Goal: Information Seeking & Learning: Learn about a topic

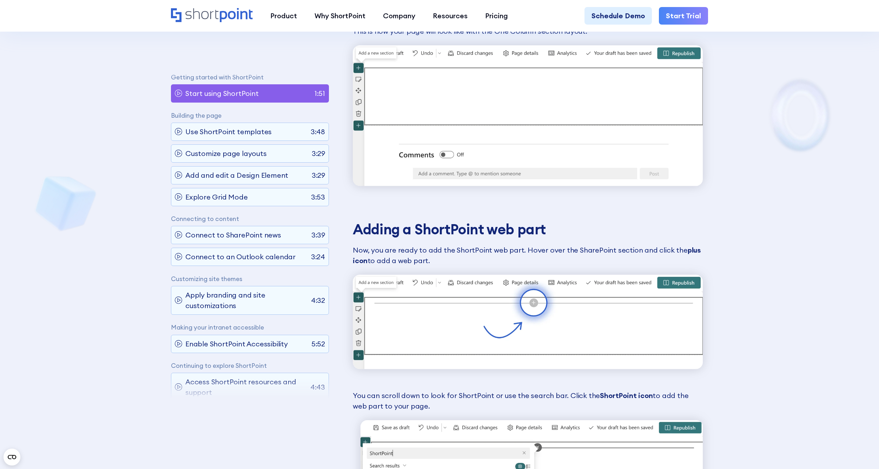
scroll to position [1096, 0]
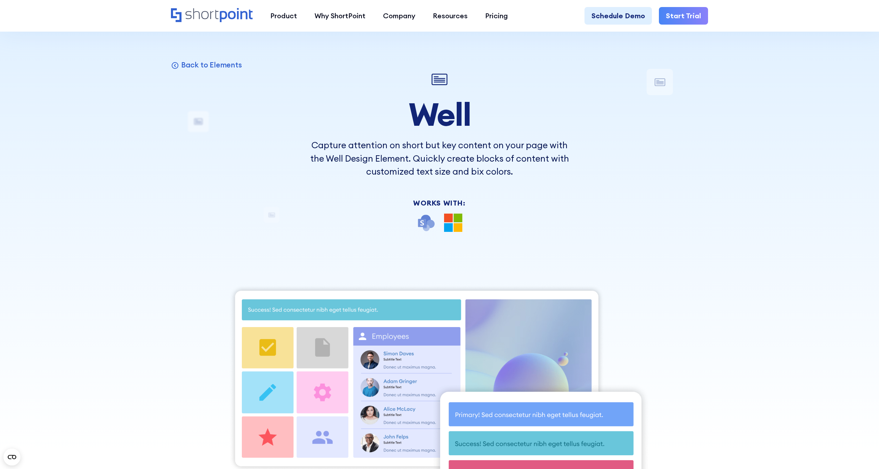
scroll to position [20, 0]
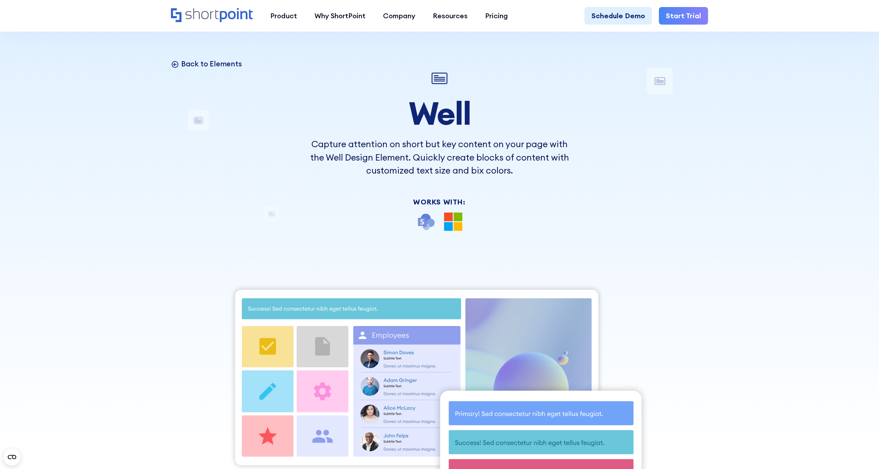
click at [179, 65] on icon at bounding box center [175, 64] width 8 height 8
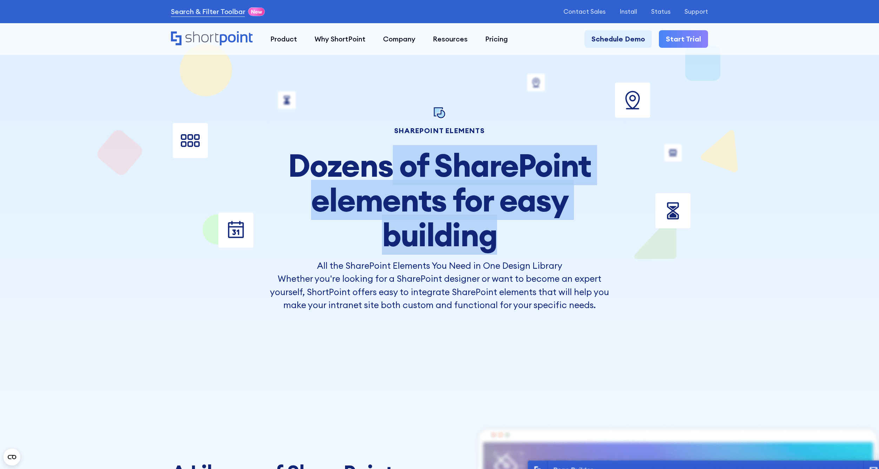
drag, startPoint x: 395, startPoint y: 169, endPoint x: 526, endPoint y: 235, distance: 147.0
click at [526, 235] on h2 "Dozens of SharePoint elements for easy building" at bounding box center [440, 200] width 348 height 104
click at [551, 228] on h2 "Dozens of SharePoint elements for easy building" at bounding box center [440, 200] width 348 height 104
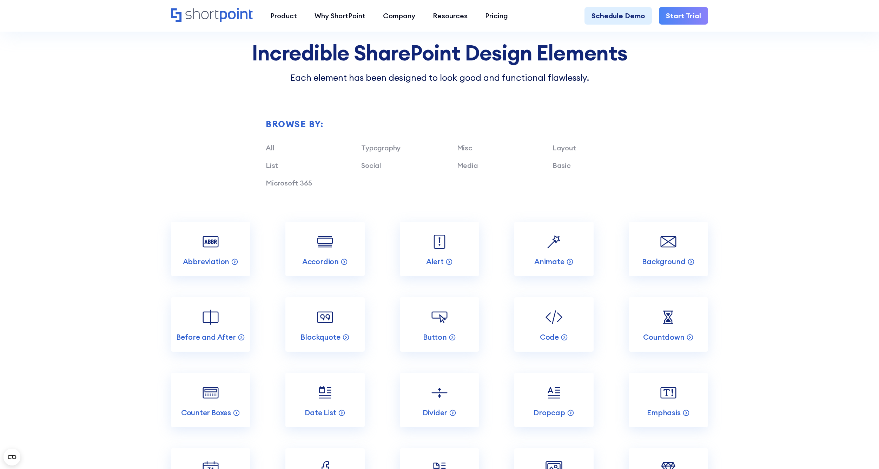
scroll to position [866, 0]
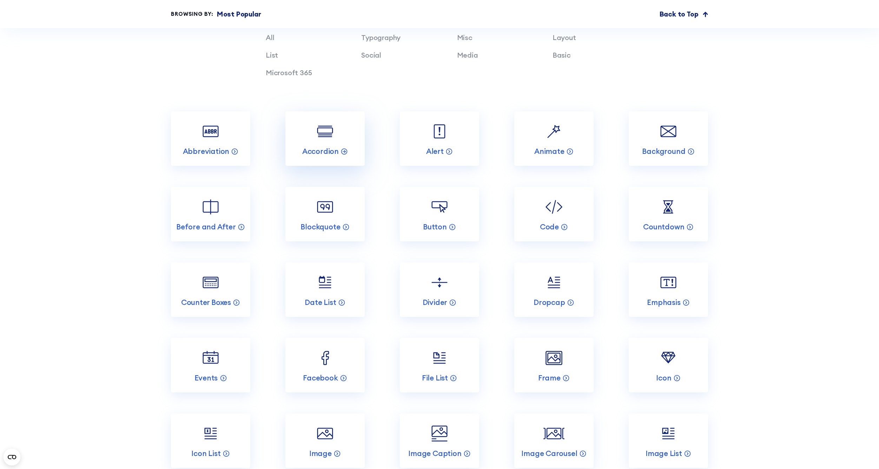
click at [318, 131] on img at bounding box center [325, 131] width 21 height 21
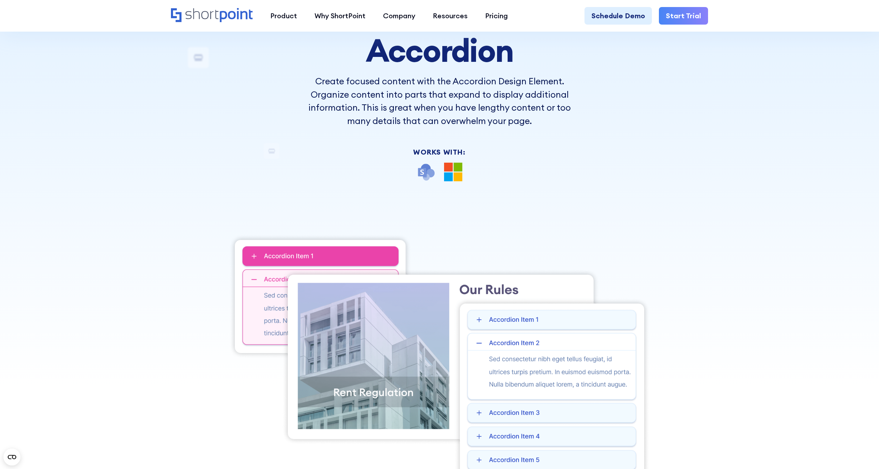
scroll to position [183, 0]
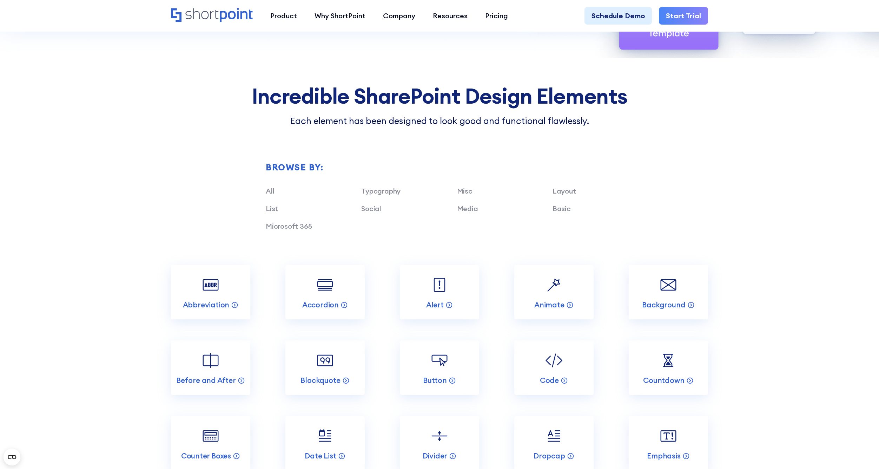
scroll to position [801, 0]
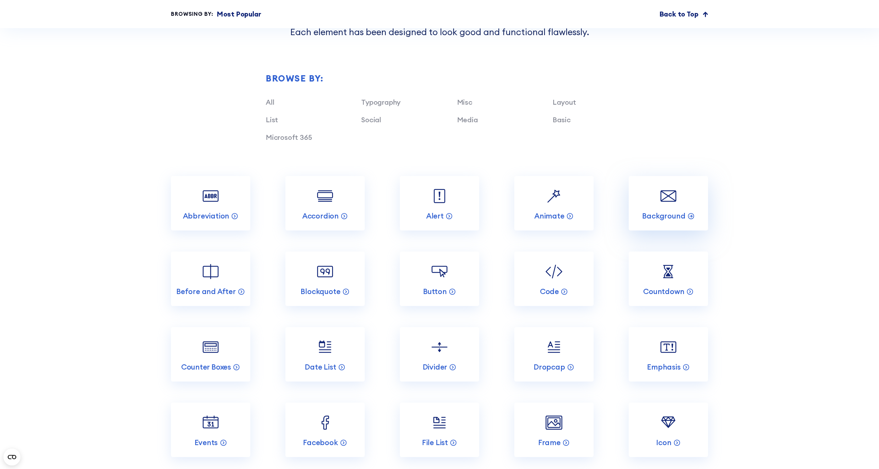
click at [666, 197] on img at bounding box center [668, 195] width 21 height 21
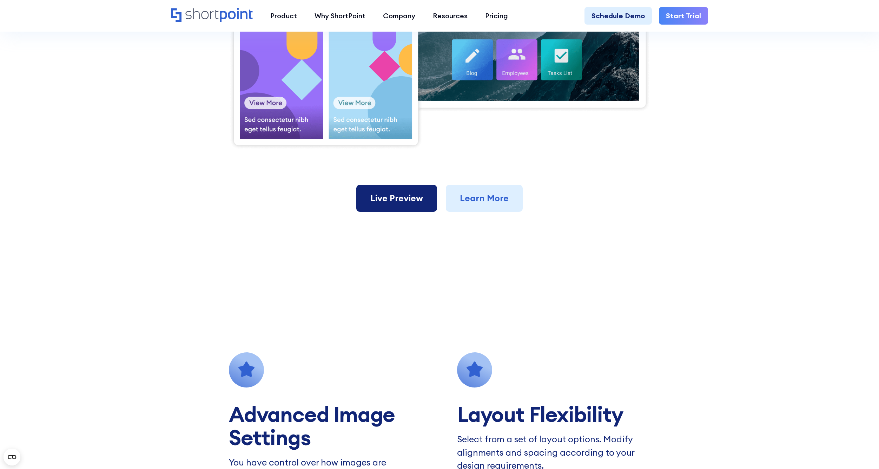
scroll to position [440, 0]
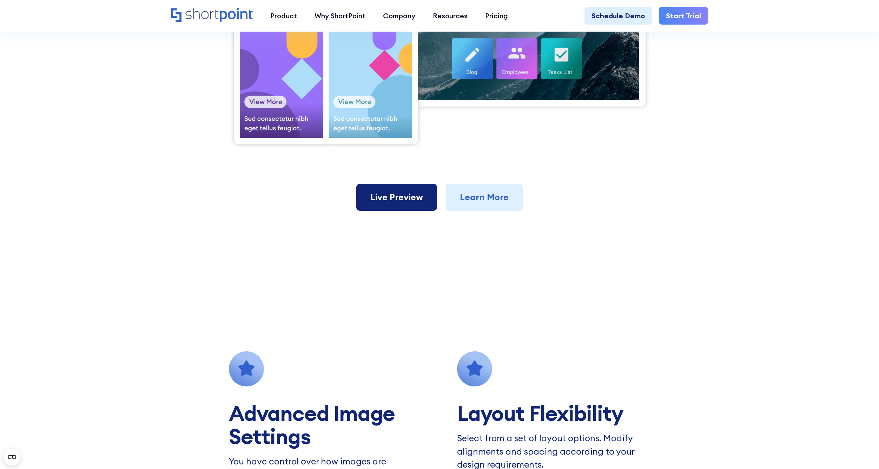
click at [395, 190] on link "Live Preview" at bounding box center [396, 197] width 81 height 27
